Goal: Task Accomplishment & Management: Manage account settings

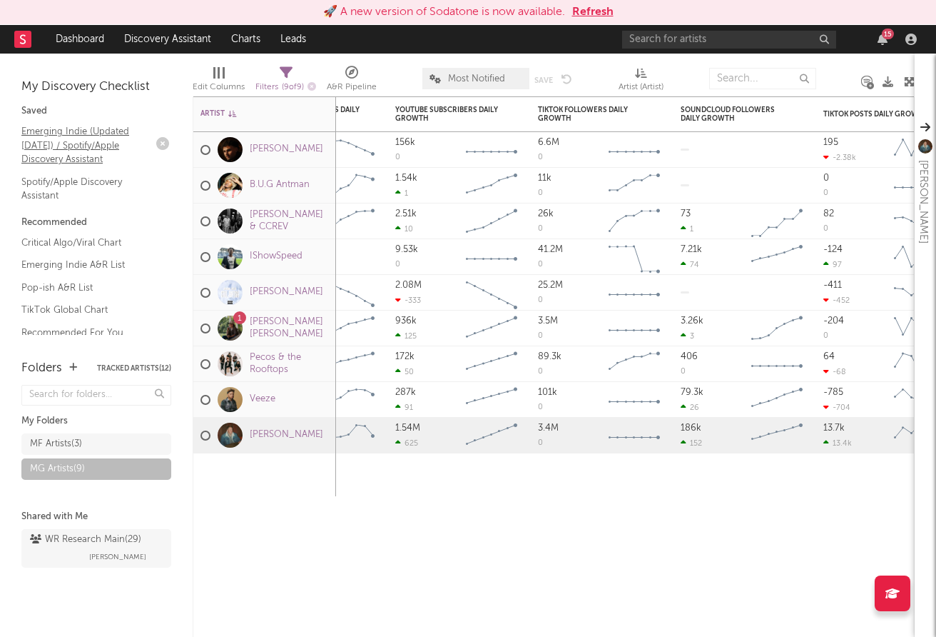
click at [115, 134] on link "Emerging Indie (Updated [DATE]) / Spotify/Apple Discovery Assistant" at bounding box center [89, 145] width 136 height 44
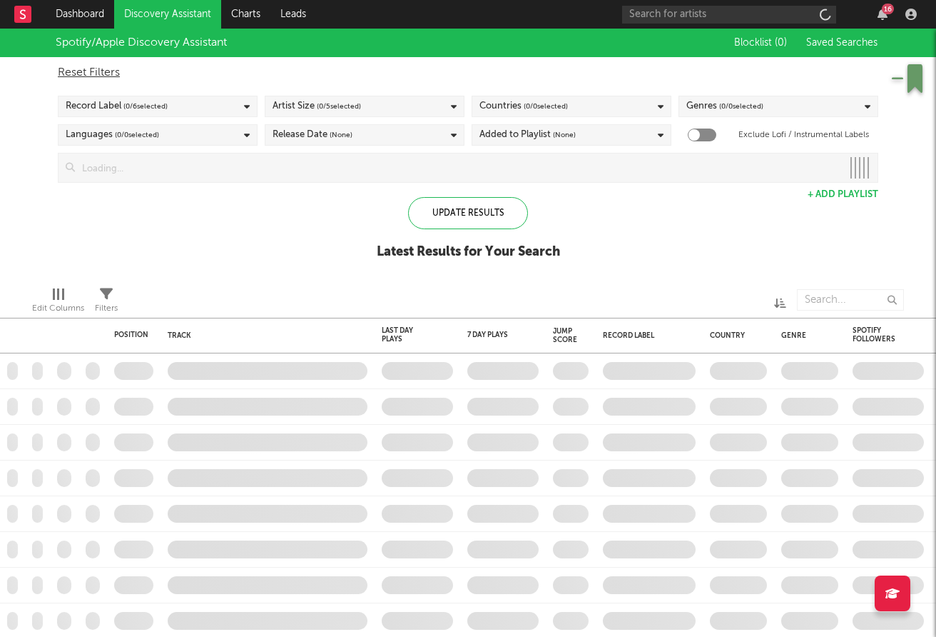
checkbox input "true"
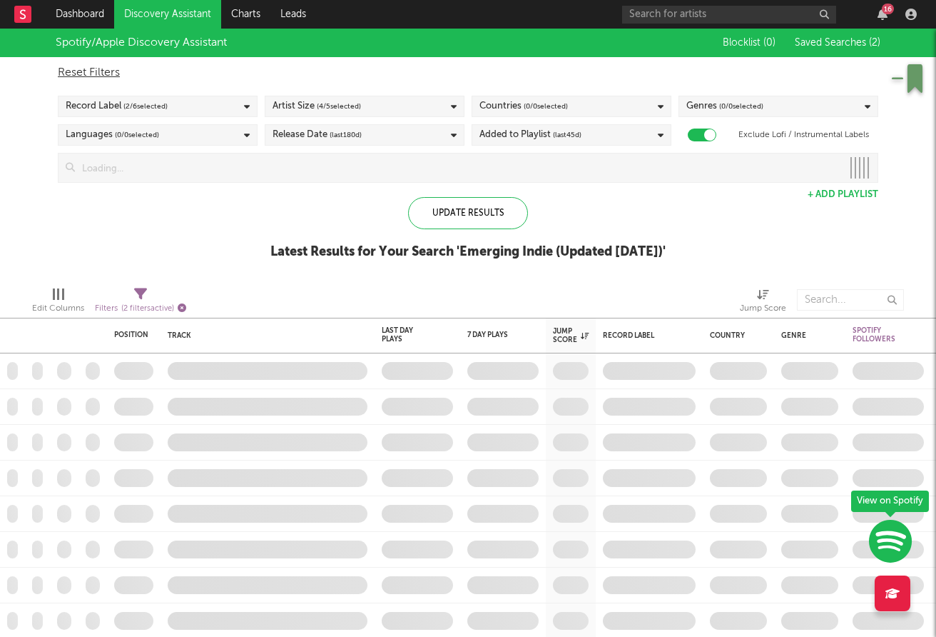
click at [184, 308] on icon "button" at bounding box center [182, 307] width 9 height 9
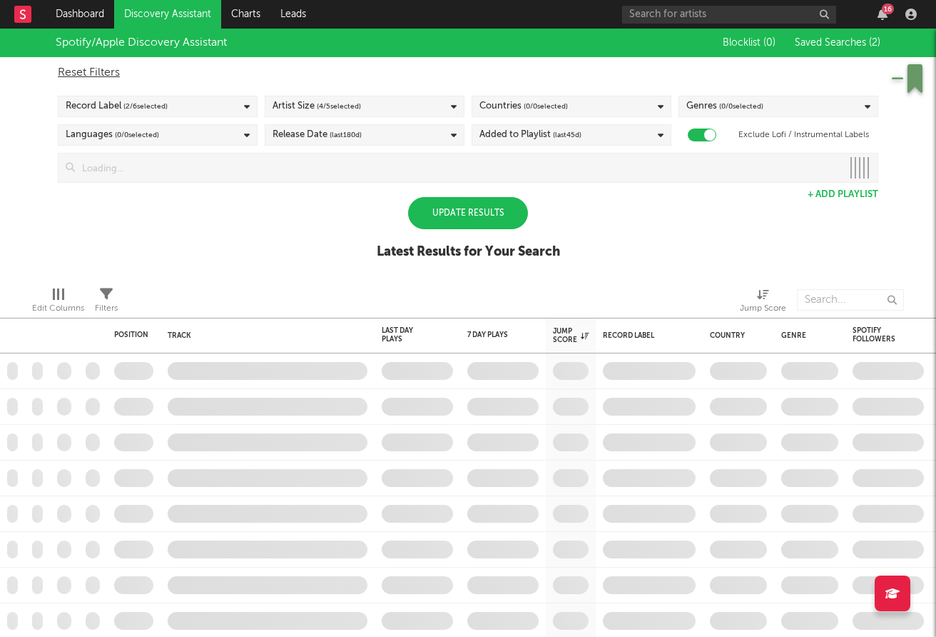
click at [498, 226] on div "Update Results" at bounding box center [468, 213] width 120 height 32
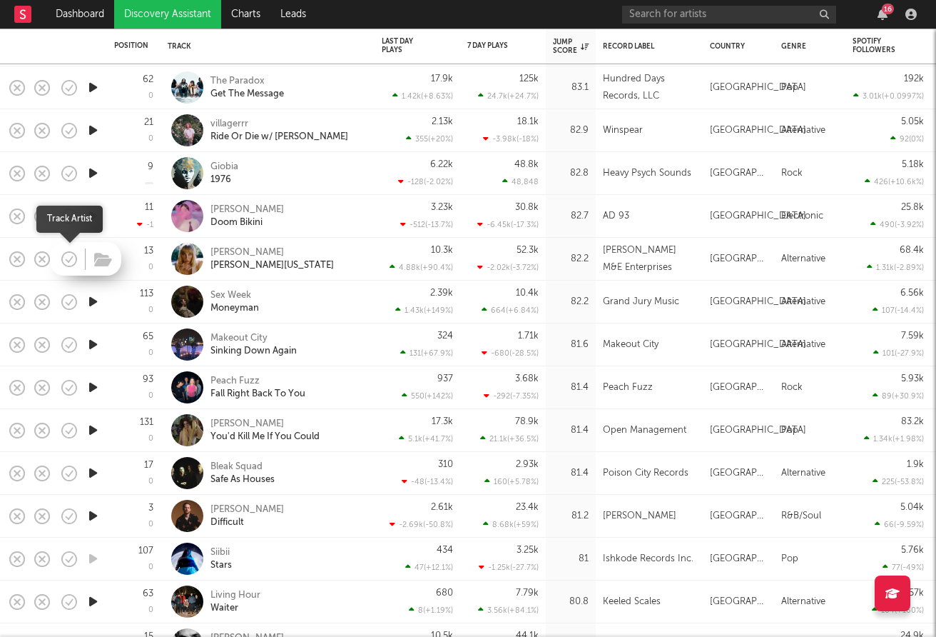
click at [64, 259] on icon "button" at bounding box center [69, 259] width 20 height 20
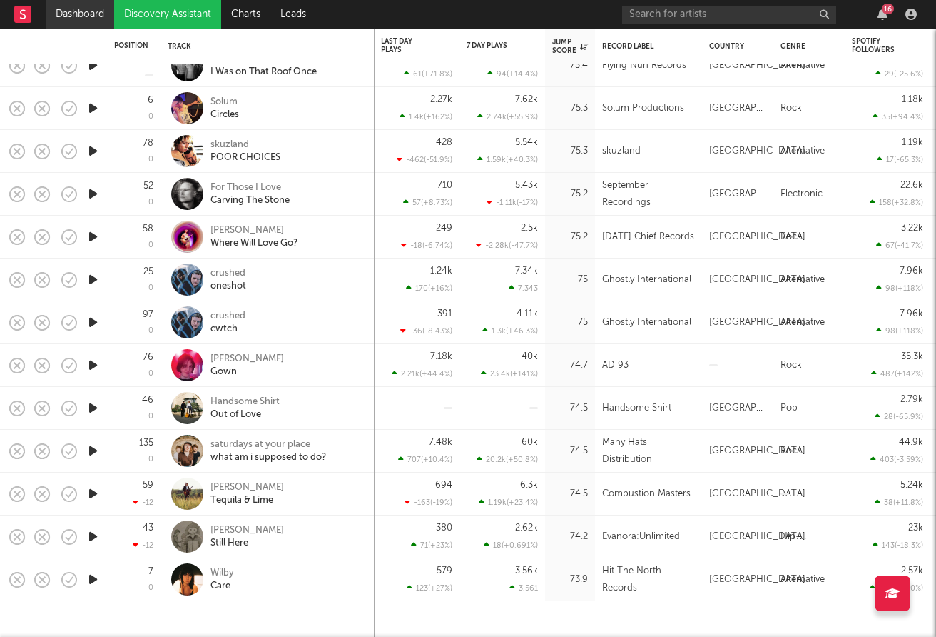
click at [74, 14] on link "Dashboard" at bounding box center [80, 14] width 69 height 29
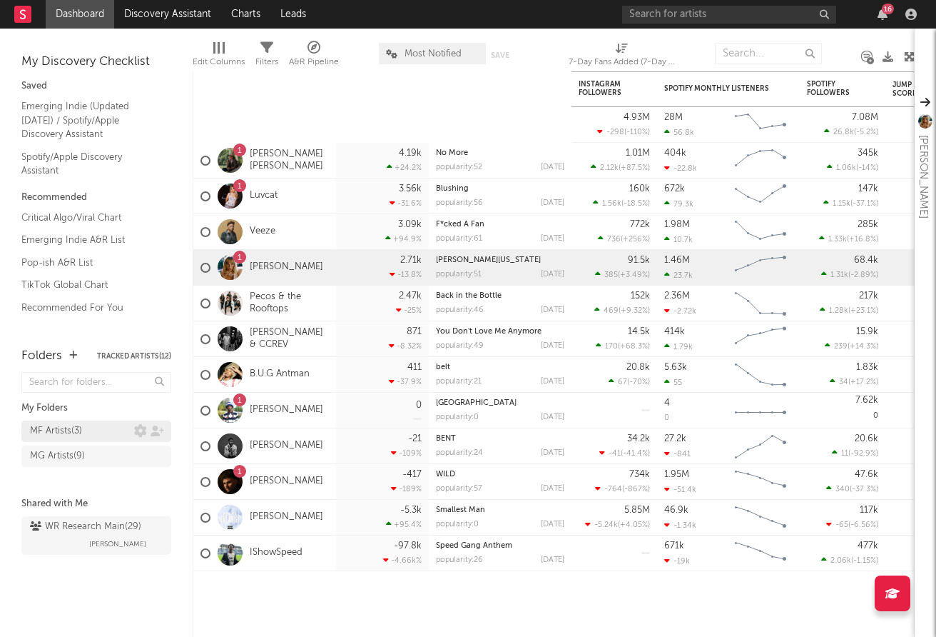
click at [72, 430] on div "MF Artists ( 3 )" at bounding box center [56, 431] width 52 height 17
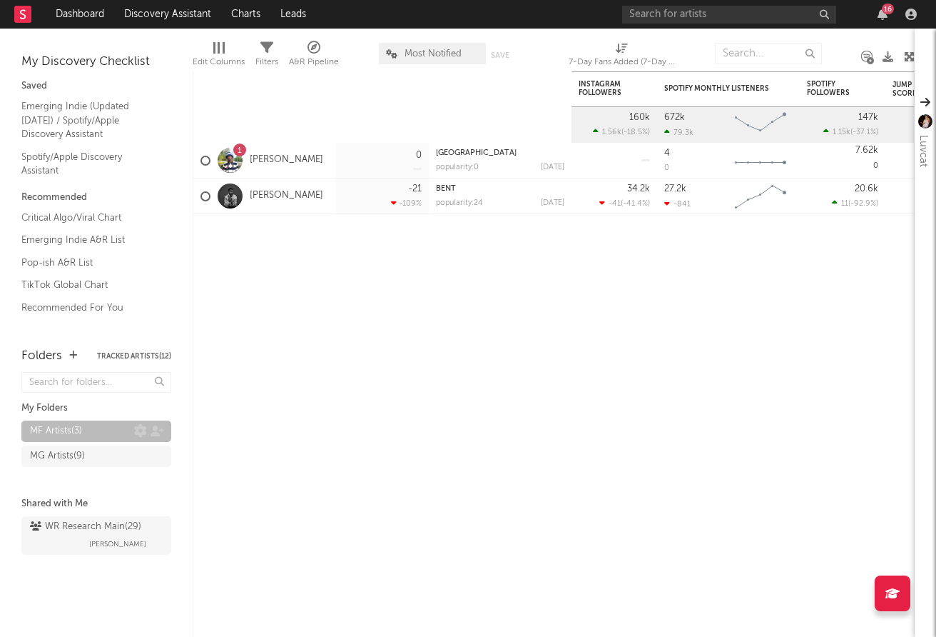
click at [81, 426] on div "MF Artists ( 3 )" at bounding box center [56, 431] width 52 height 17
click at [70, 454] on div "MG Artists ( 9 )" at bounding box center [57, 456] width 55 height 17
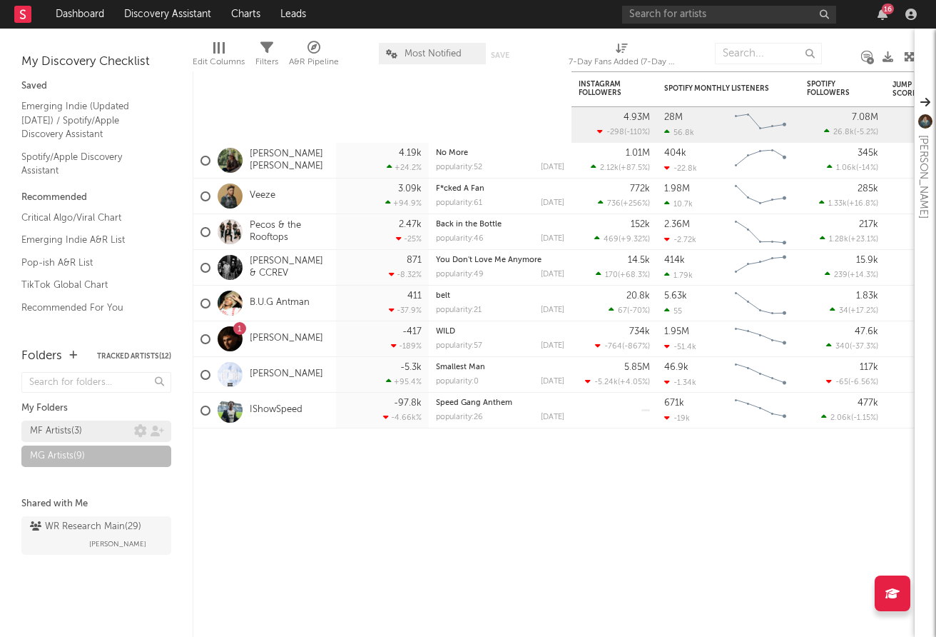
click at [80, 428] on div "MF Artists ( 3 )" at bounding box center [56, 431] width 52 height 17
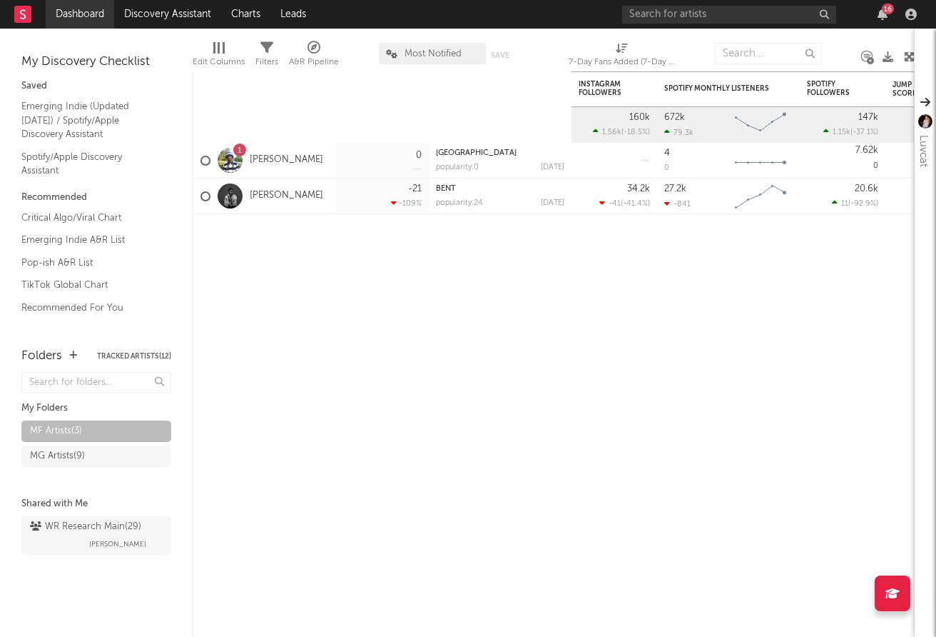
click at [86, 19] on link "Dashboard" at bounding box center [80, 14] width 69 height 29
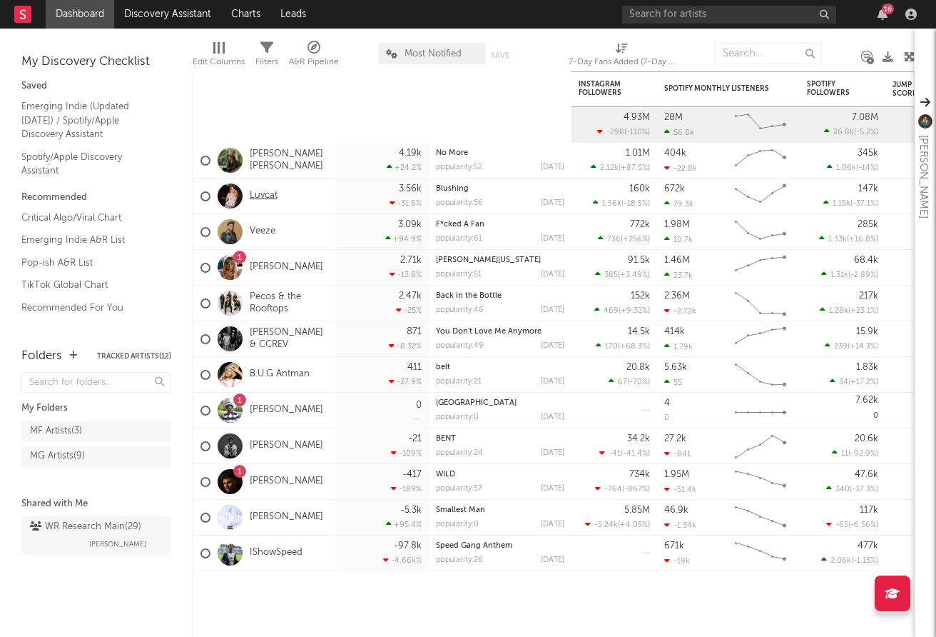
click at [265, 196] on link "Luvcat" at bounding box center [264, 196] width 28 height 12
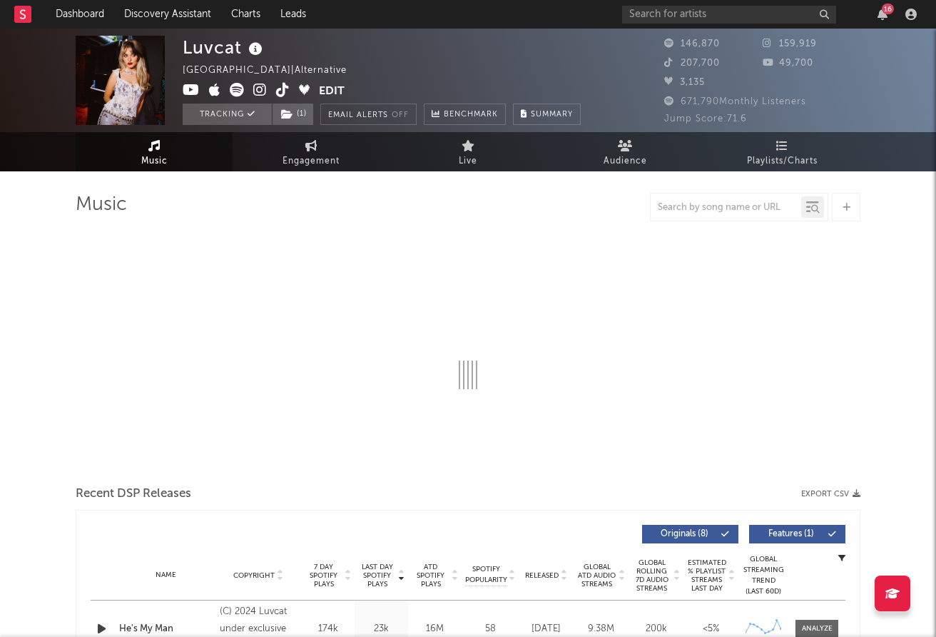
select select "6m"
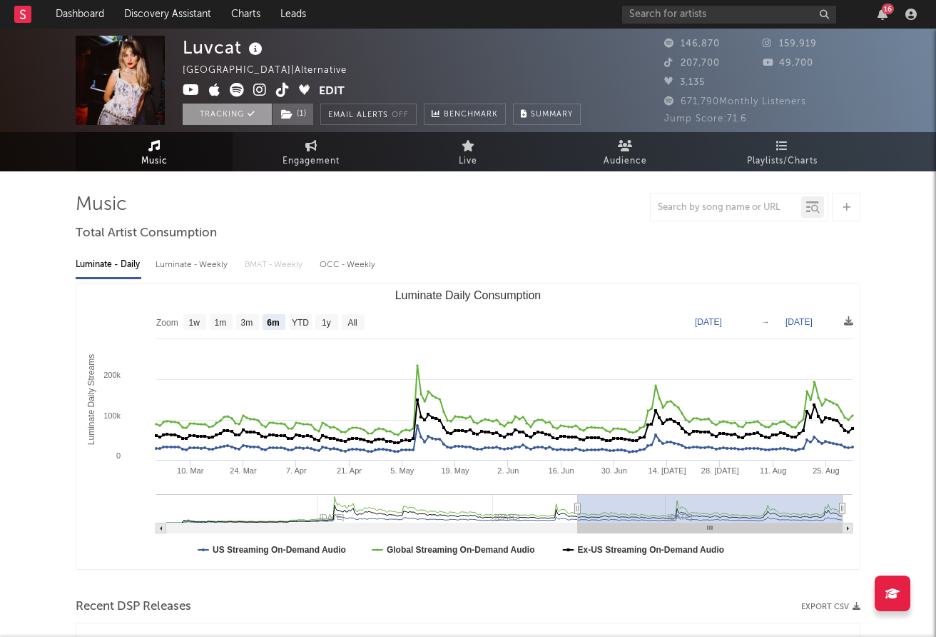
click at [234, 111] on button "Tracking" at bounding box center [227, 113] width 89 height 21
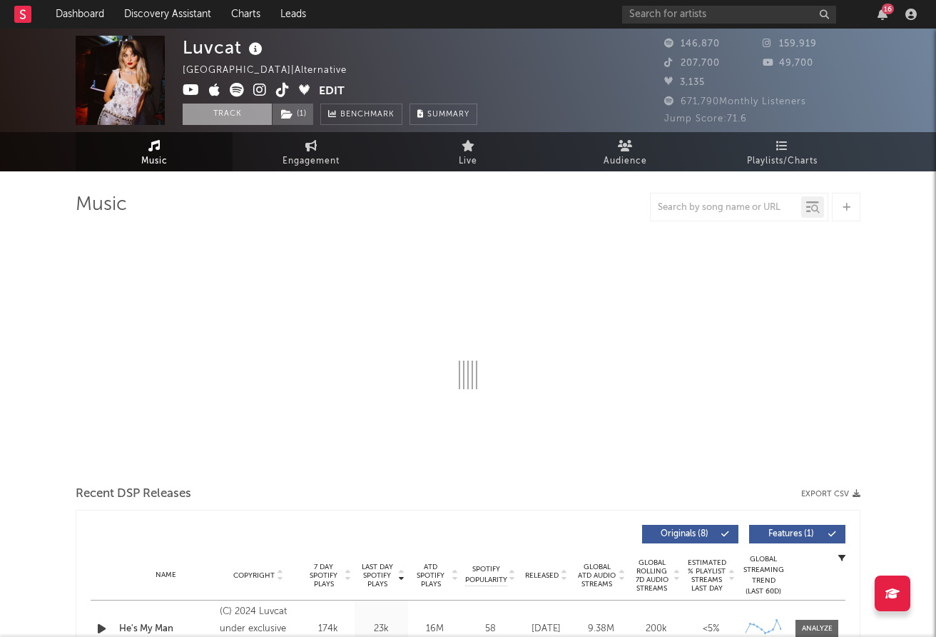
click at [234, 111] on button "Track" at bounding box center [227, 113] width 89 height 21
select select "6m"
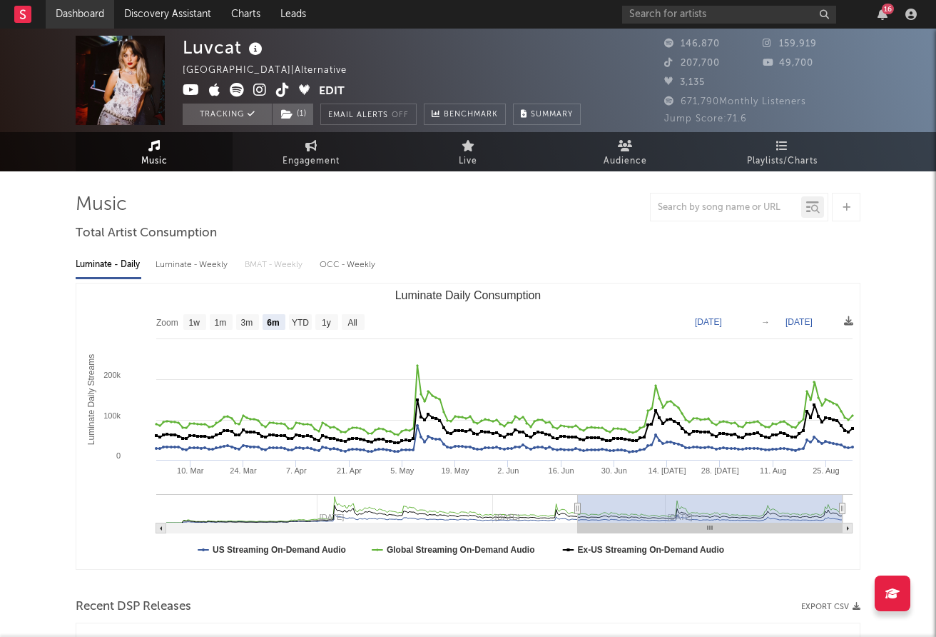
click at [85, 22] on link "Dashboard" at bounding box center [80, 14] width 69 height 29
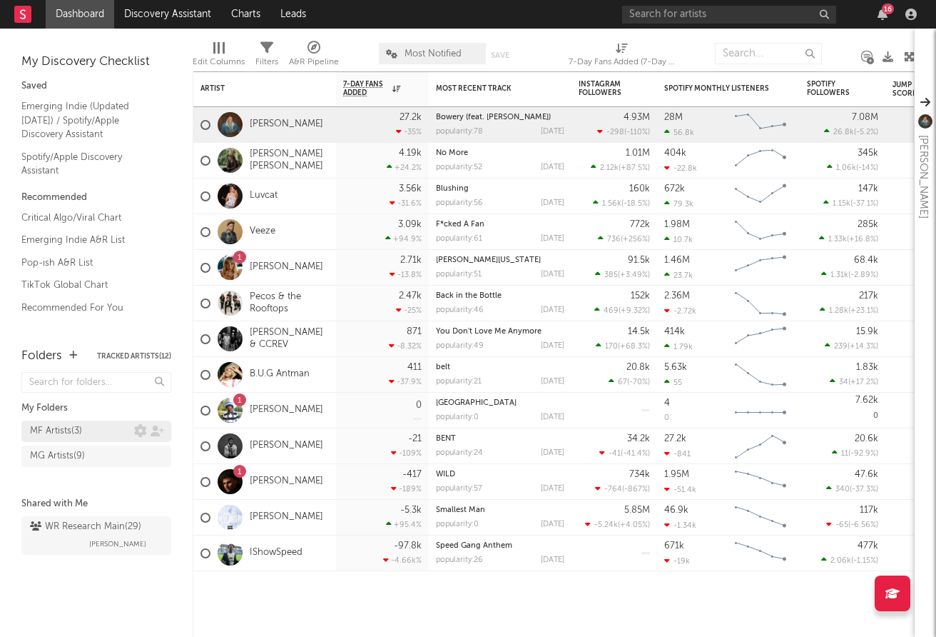
click at [61, 430] on div "MF Artists ( 3 )" at bounding box center [56, 431] width 52 height 17
